Goal: Task Accomplishment & Management: Use online tool/utility

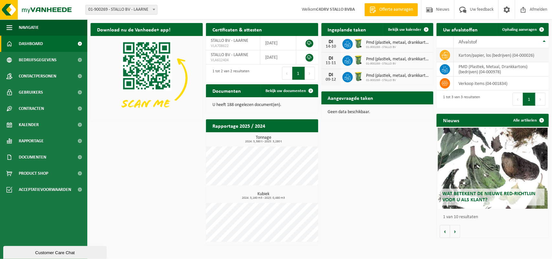
click at [478, 57] on td "karton/papier, los (bedrijven) (04-000026)" at bounding box center [501, 55] width 95 height 14
click at [446, 52] on icon at bounding box center [445, 55] width 6 height 6
click at [445, 54] on icon at bounding box center [445, 55] width 6 height 6
drag, startPoint x: 370, startPoint y: 146, endPoint x: 362, endPoint y: 146, distance: 7.8
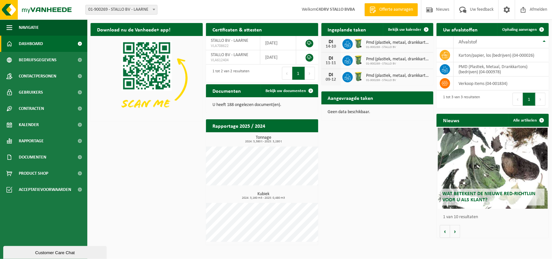
click at [368, 146] on div "Download nu de Vanheede+ app! Verberg Certificaten & attesten Bekijk uw certifi…" at bounding box center [320, 134] width 462 height 228
click at [400, 29] on span "Bekijk uw kalender" at bounding box center [404, 30] width 33 height 4
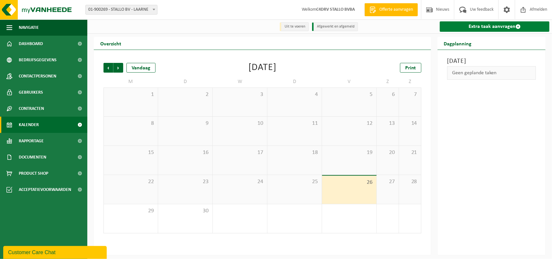
click at [475, 23] on link "Extra taak aanvragen" at bounding box center [495, 26] width 110 height 10
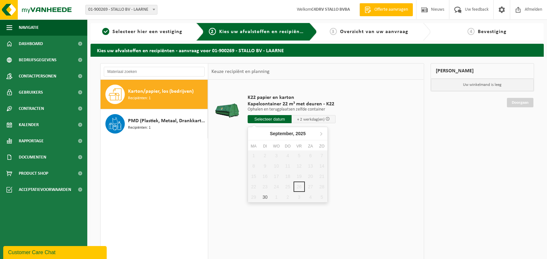
click at [274, 119] on input "text" at bounding box center [270, 119] width 44 height 8
click at [261, 198] on div "30" at bounding box center [264, 197] width 11 height 10
type input "Van 2025-09-30"
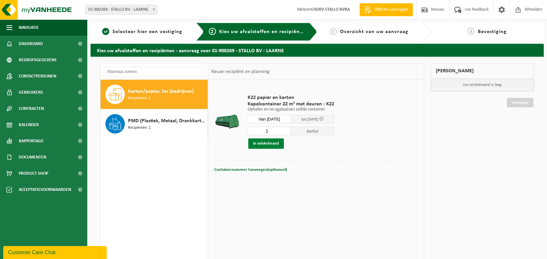
drag, startPoint x: 271, startPoint y: 142, endPoint x: 278, endPoint y: 142, distance: 6.5
click at [271, 142] on button "In winkelmand" at bounding box center [266, 143] width 36 height 10
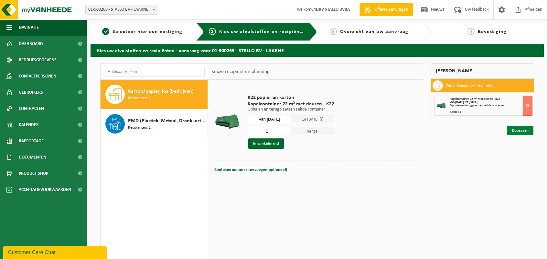
click at [524, 129] on link "Doorgaan" at bounding box center [520, 130] width 27 height 9
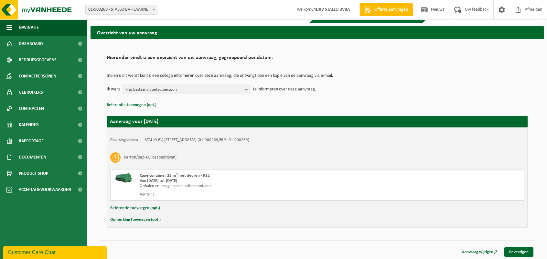
scroll to position [18, 0]
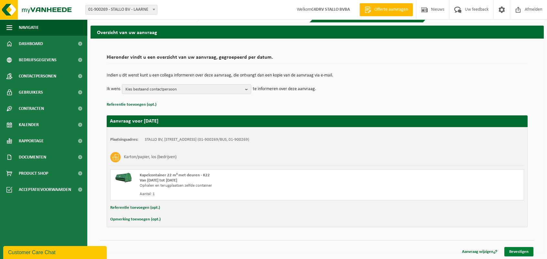
click at [516, 251] on link "Bevestigen" at bounding box center [519, 251] width 29 height 9
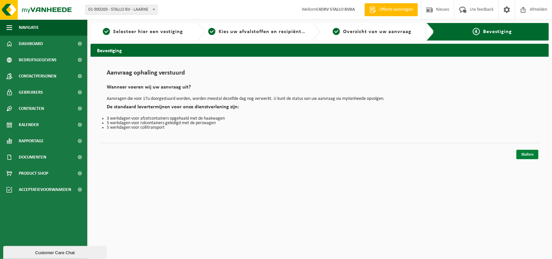
click at [524, 151] on link "Sluiten" at bounding box center [528, 153] width 22 height 9
